Goal: Transaction & Acquisition: Purchase product/service

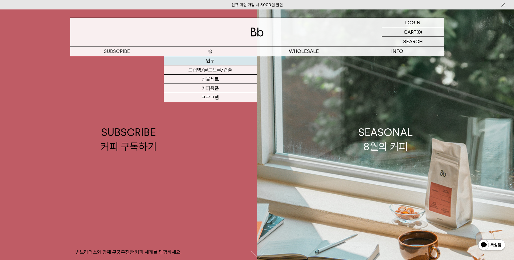
click at [211, 62] on link "원두" at bounding box center [209, 60] width 93 height 9
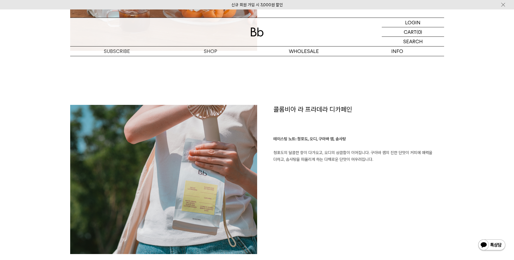
scroll to position [722, 0]
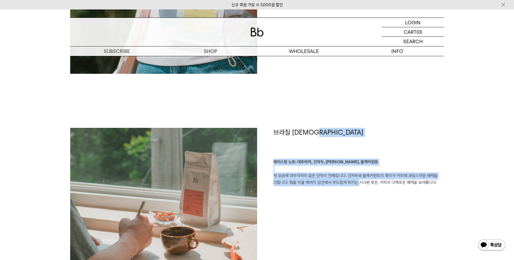
drag, startPoint x: 356, startPoint y: 183, endPoint x: 364, endPoint y: 149, distance: 34.8
click at [364, 149] on div "브라질 사맘바이아 테이스팅 노트: 대추야자, 건자두, 시나몬, 블랙커런트 첫 모금에 대추야자의 짙은 단맛이 전해집니다. 건자두와 블랙커런트의 …" at bounding box center [350, 202] width 187 height 149
drag, startPoint x: 364, startPoint y: 149, endPoint x: 356, endPoint y: 187, distance: 38.6
click at [356, 187] on div "브라질 사맘바이아 테이스팅 노트: 대추야자, 건자두, 시나몬, 블랙커런트 첫 모금에 대추야자의 짙은 단맛이 전해집니다. 건자두와 블랙커런트의 …" at bounding box center [350, 202] width 187 height 149
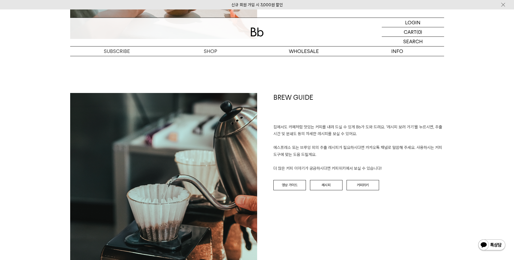
scroll to position [947, 0]
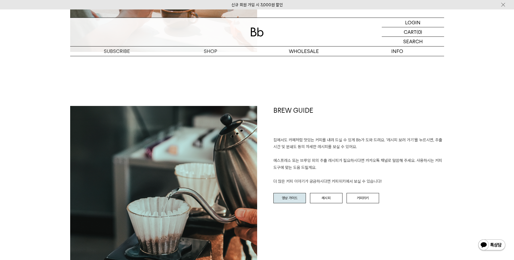
click at [296, 197] on link "영상 가이드" at bounding box center [289, 198] width 32 height 10
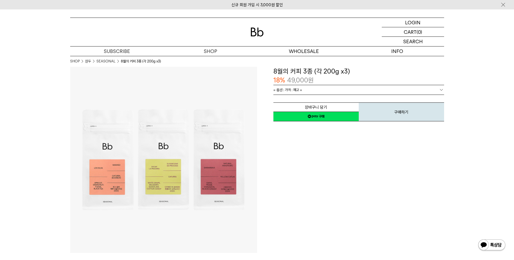
click at [297, 87] on span "= 옵션 : 가격 : 재고 =" at bounding box center [287, 89] width 29 height 9
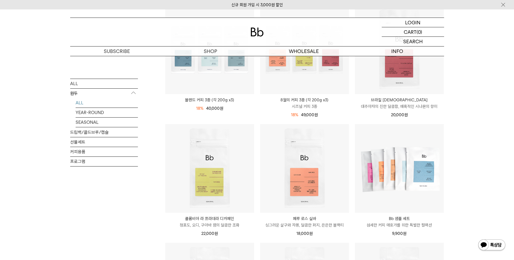
scroll to position [90, 0]
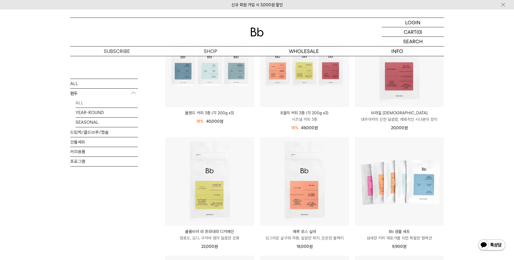
click at [478, 118] on div "SHOP 원두 ALL 원두 ALL YEAR-ROUND SEASONAL 드립백/콜드브루/캡슐 선물세트 커피용품 프로그램 원두 최신순" at bounding box center [257, 257] width 514 height 582
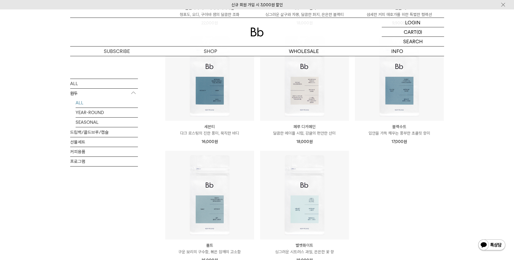
scroll to position [271, 0]
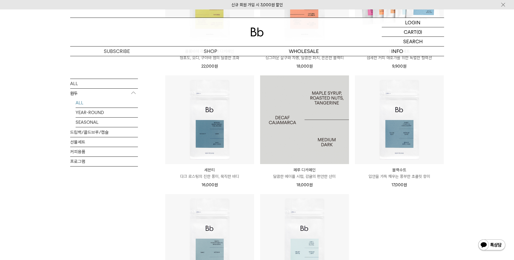
click at [338, 144] on img at bounding box center [304, 120] width 89 height 89
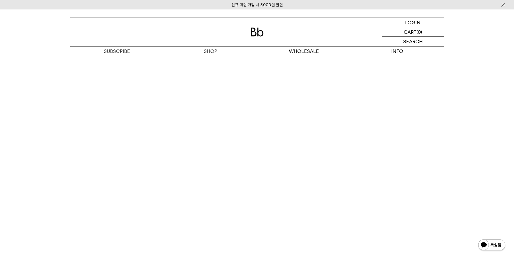
scroll to position [1218, 0]
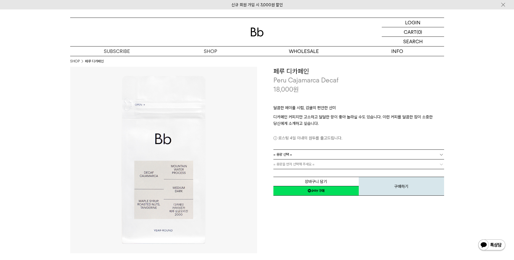
click at [310, 157] on link "= 용량 선택 =" at bounding box center [358, 154] width 171 height 9
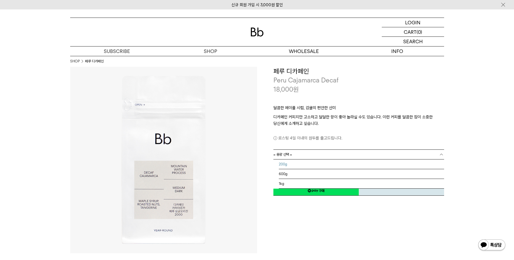
click at [305, 165] on li "200g" at bounding box center [361, 165] width 165 height 10
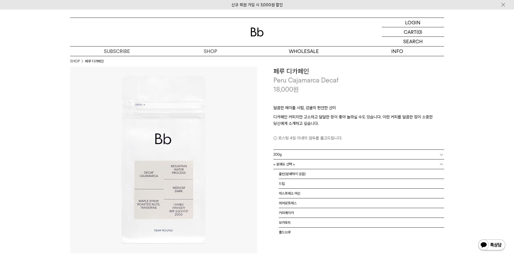
click at [313, 167] on link "= 분쇄도 선택 =" at bounding box center [358, 164] width 171 height 9
drag, startPoint x: 316, startPoint y: 172, endPoint x: 316, endPoint y: 178, distance: 6.5
click at [316, 173] on li "홀빈(분쇄하지 않음)" at bounding box center [361, 174] width 165 height 10
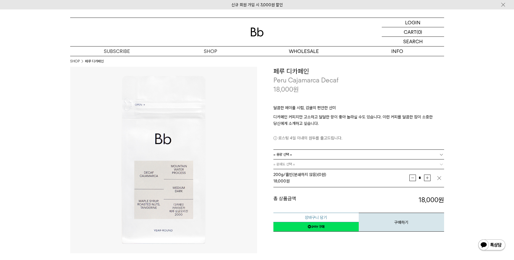
click at [331, 218] on button "장바구니 담기" at bounding box center [315, 217] width 85 height 9
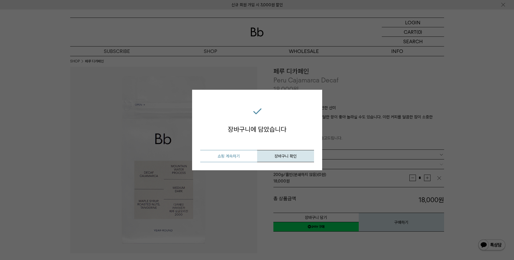
click at [244, 154] on button "쇼핑 계속하기" at bounding box center [228, 156] width 57 height 12
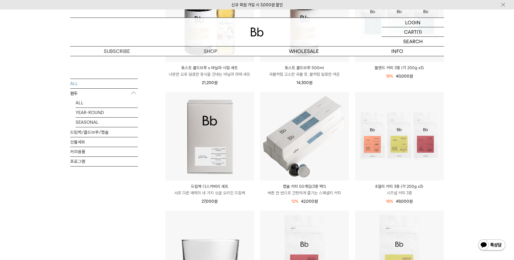
scroll to position [225, 0]
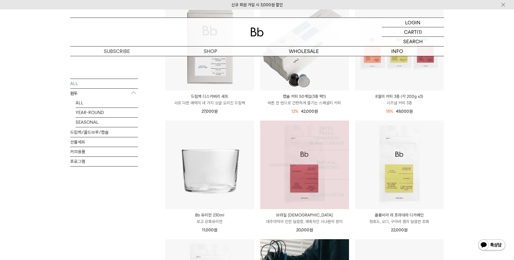
click at [298, 190] on img at bounding box center [304, 165] width 89 height 89
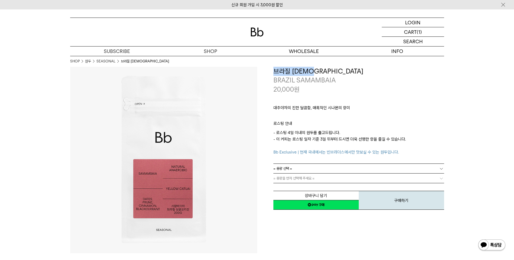
drag, startPoint x: 275, startPoint y: 70, endPoint x: 331, endPoint y: 71, distance: 56.6
click at [331, 71] on h3 "브라질 사맘바이아" at bounding box center [358, 71] width 171 height 9
copy h3 "브라질 사맘바이아"
click at [306, 112] on p "대추야자의 진한 달콤함, 매혹적인 시나몬의 향미" at bounding box center [358, 109] width 171 height 9
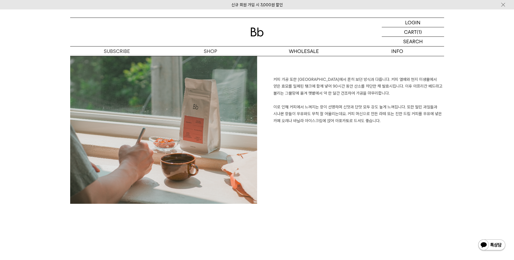
scroll to position [506, 0]
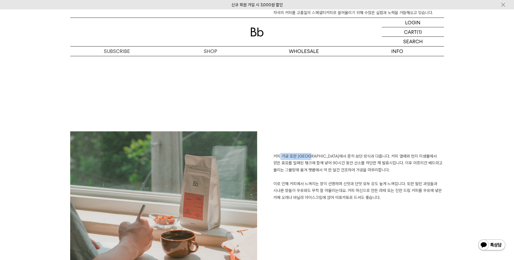
drag, startPoint x: 280, startPoint y: 156, endPoint x: 314, endPoint y: 156, distance: 34.7
click at [314, 156] on p "커피 가공 또한 브라질에서 흔히 보던 방식과 다릅니다. 커피 열매와 현지 미생물에서 얻은 효모를 밀폐된 탱크에 함께 넣어 90시간 동안 산소를…" at bounding box center [358, 177] width 171 height 48
drag, startPoint x: 314, startPoint y: 156, endPoint x: 326, endPoint y: 171, distance: 19.1
click at [326, 171] on p "커피 가공 또한 브라질에서 흔히 보던 방식과 다릅니다. 커피 열매와 현지 미생물에서 얻은 효모를 밀폐된 탱크에 함께 넣어 90시간 동안 산소를…" at bounding box center [358, 177] width 171 height 48
drag, startPoint x: 280, startPoint y: 164, endPoint x: 433, endPoint y: 164, distance: 152.9
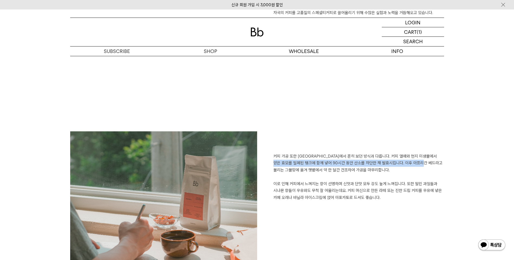
click at [433, 164] on p "커피 가공 또한 브라질에서 흔히 보던 방식과 다릅니다. 커피 열매와 현지 미생물에서 얻은 효모를 밀폐된 탱크에 함께 넣어 90시간 동안 산소를…" at bounding box center [358, 177] width 171 height 48
drag, startPoint x: 433, startPoint y: 164, endPoint x: 397, endPoint y: 174, distance: 37.0
click at [397, 174] on p "커피 가공 또한 브라질에서 흔히 보던 방식과 다릅니다. 커피 열매와 현지 미생물에서 얻은 효모를 밀폐된 탱크에 함께 넣어 90시간 동안 산소를…" at bounding box center [358, 177] width 171 height 48
drag, startPoint x: 274, startPoint y: 168, endPoint x: 349, endPoint y: 169, distance: 74.7
click at [349, 169] on p "커피 가공 또한 브라질에서 흔히 보던 방식과 다릅니다. 커피 열매와 현지 미생물에서 얻은 효모를 밀폐된 탱크에 함께 넣어 90시간 동안 산소를…" at bounding box center [358, 177] width 171 height 48
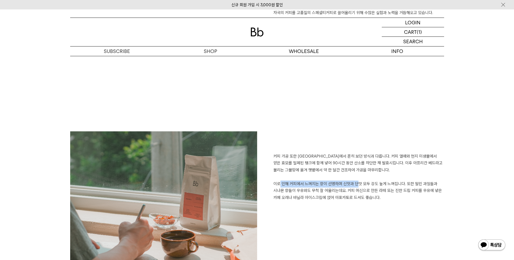
drag, startPoint x: 274, startPoint y: 184, endPoint x: 353, endPoint y: 186, distance: 78.3
click at [353, 186] on p "커피 가공 또한 브라질에서 흔히 보던 방식과 다릅니다. 커피 열매와 현지 미생물에서 얻은 효모를 밀폐된 탱크에 함께 넣어 90시간 동안 산소를…" at bounding box center [358, 177] width 171 height 48
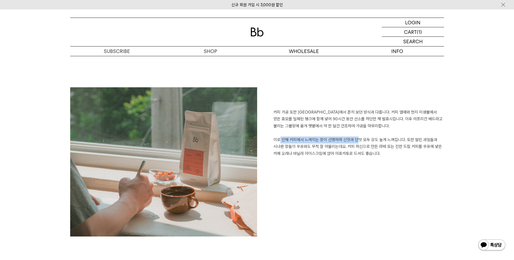
scroll to position [551, 0]
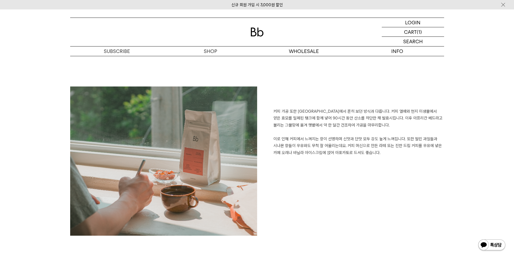
click at [364, 174] on div "커피 가공 또한 브라질에서 흔히 보던 방식과 다릅니다. 커피 열매와 현지 미생물에서 얻은 효모를 밀폐된 탱크에 함께 넣어 90시간 동안 산소를…" at bounding box center [350, 164] width 187 height 155
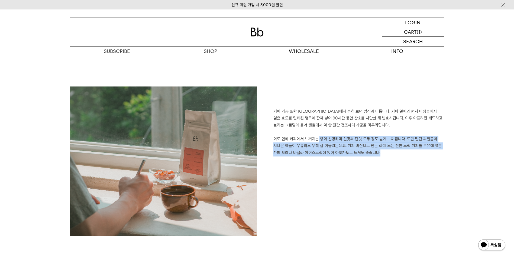
drag, startPoint x: 374, startPoint y: 153, endPoint x: 309, endPoint y: 140, distance: 65.7
click at [309, 140] on p "커피 가공 또한 브라질에서 흔히 보던 방식과 다릅니다. 커피 열매와 현지 미생물에서 얻은 효모를 밀폐된 탱크에 함께 넣어 90시간 동안 산소를…" at bounding box center [358, 132] width 171 height 48
drag, startPoint x: 309, startPoint y: 140, endPoint x: 313, endPoint y: 163, distance: 22.5
click at [313, 163] on div "커피 가공 또한 브라질에서 흔히 보던 방식과 다릅니다. 커피 열매와 현지 미생물에서 얻은 효모를 밀폐된 탱크에 함께 넣어 90시간 동안 산소를…" at bounding box center [350, 164] width 187 height 155
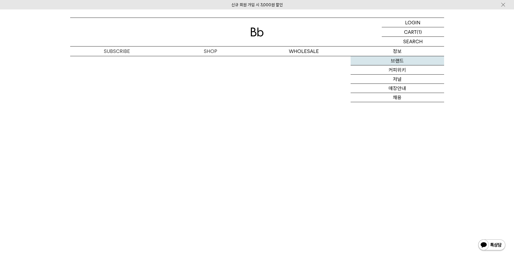
scroll to position [1453, 0]
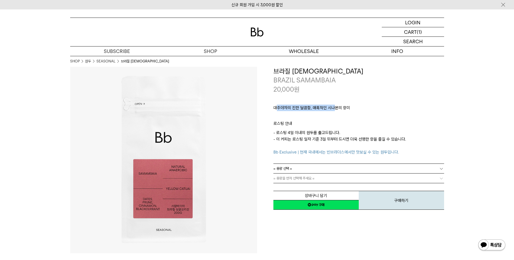
drag, startPoint x: 276, startPoint y: 108, endPoint x: 335, endPoint y: 106, distance: 59.3
click at [335, 106] on p "대추야자의 진한 달콤함, 매혹적인 시나몬의 향미" at bounding box center [358, 109] width 171 height 9
drag, startPoint x: 335, startPoint y: 106, endPoint x: 354, endPoint y: 113, distance: 20.2
click at [354, 113] on p "대추야자의 진한 달콤함, 매혹적인 시나몬의 향미" at bounding box center [358, 109] width 171 height 9
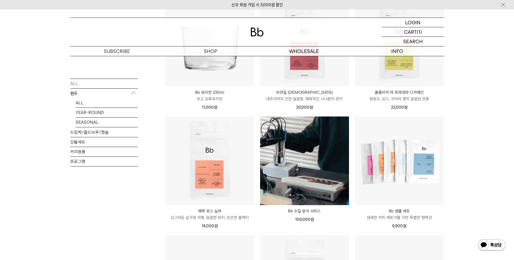
scroll to position [361, 0]
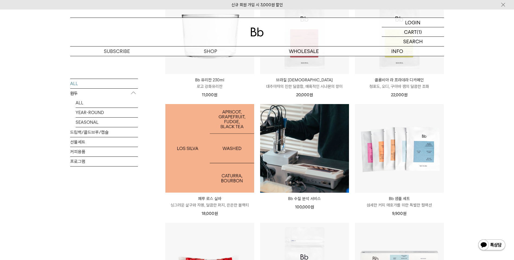
click at [240, 138] on img at bounding box center [209, 148] width 89 height 89
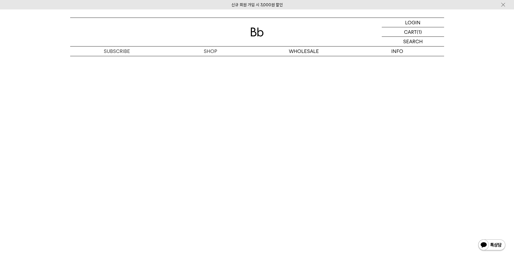
scroll to position [1308, 0]
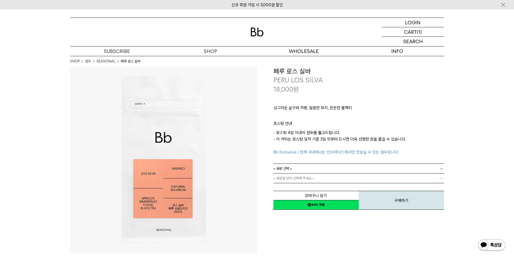
click at [339, 167] on link "= 용량 선택 =" at bounding box center [358, 168] width 171 height 9
click at [312, 177] on li "200g" at bounding box center [361, 179] width 165 height 10
click at [298, 178] on link "= 분쇄도 선택 =" at bounding box center [358, 178] width 171 height 9
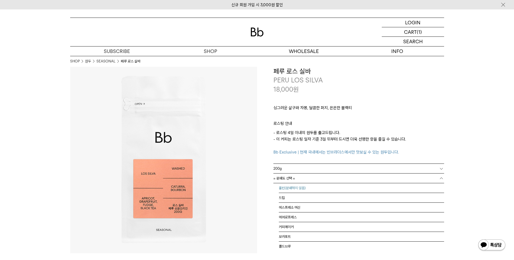
click at [295, 190] on li "홀빈(분쇄하지 않음)" at bounding box center [361, 189] width 165 height 10
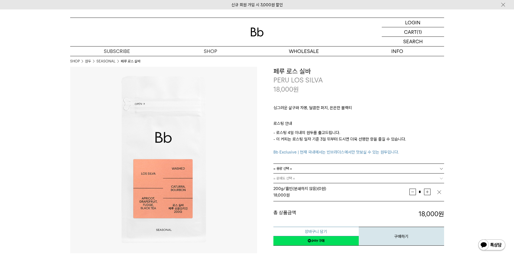
click at [317, 230] on button "장바구니 담기" at bounding box center [315, 231] width 85 height 9
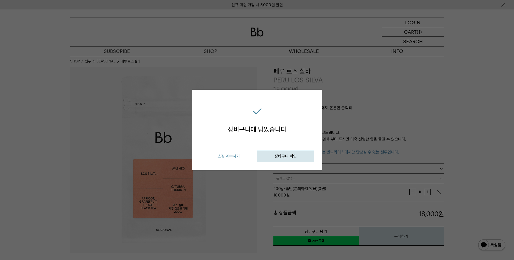
click at [236, 158] on button "쇼핑 계속하기" at bounding box center [228, 156] width 57 height 12
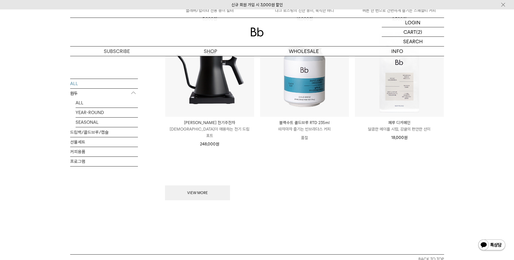
scroll to position [677, 0]
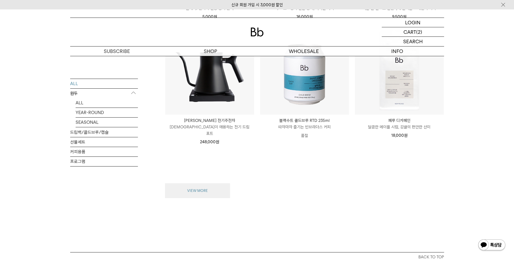
click at [205, 186] on button "VIEW MORE" at bounding box center [197, 191] width 65 height 15
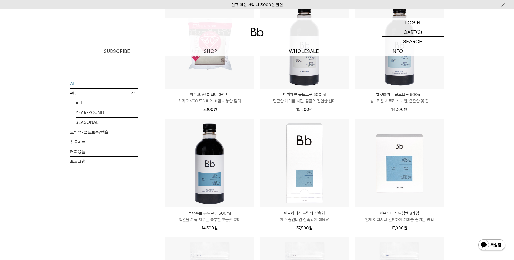
scroll to position [947, 0]
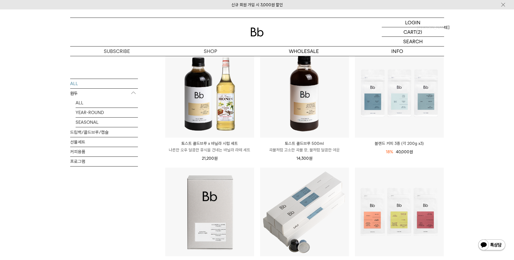
scroll to position [0, 0]
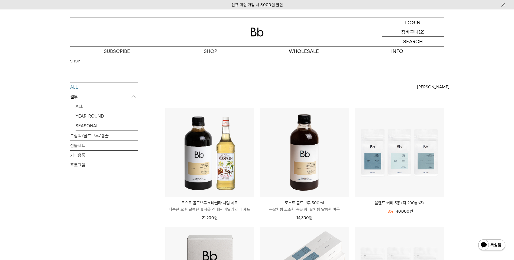
click at [418, 35] on p "(2)" at bounding box center [421, 31] width 6 height 9
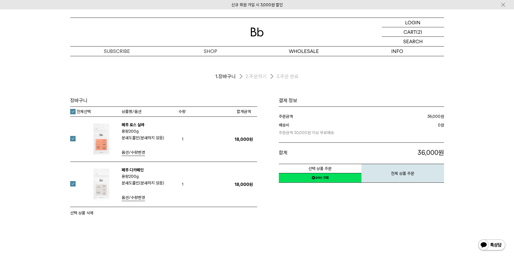
click at [325, 178] on link "네이버페이 구매하기" at bounding box center [320, 178] width 83 height 10
